Goal: Transaction & Acquisition: Purchase product/service

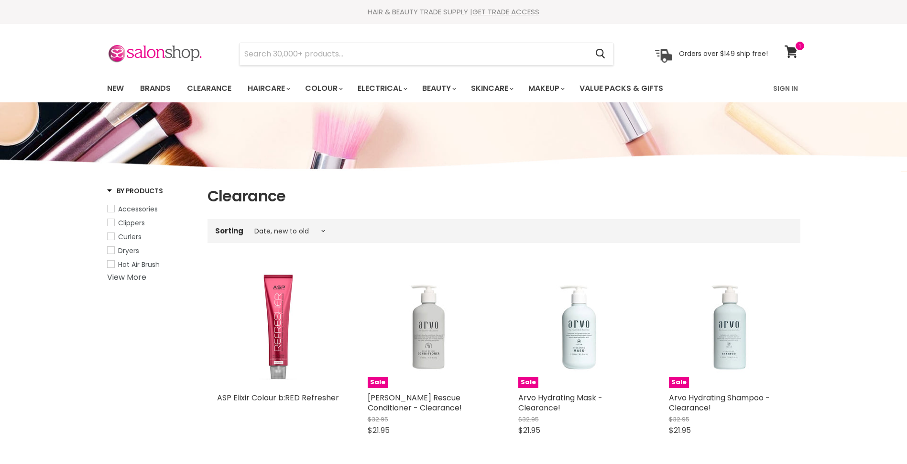
select select "created-descending"
click at [417, 50] on input "Search" at bounding box center [413, 54] width 348 height 22
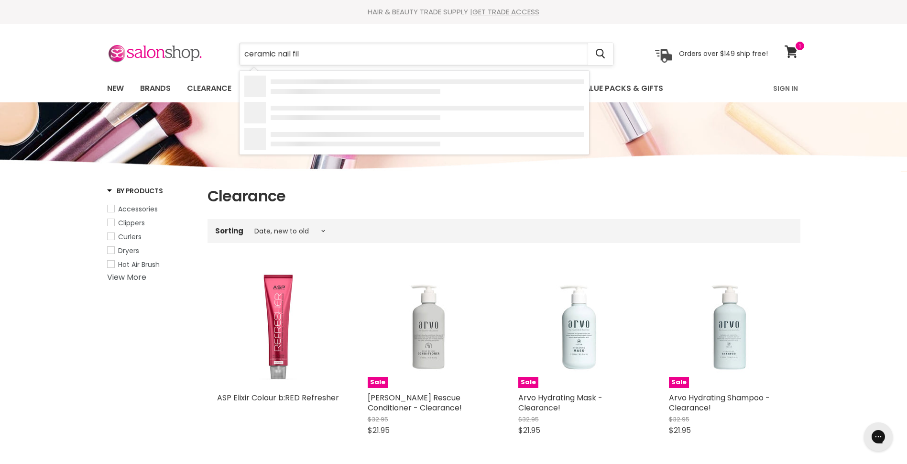
type input "ceramic nail file"
